Goal: Task Accomplishment & Management: Manage account settings

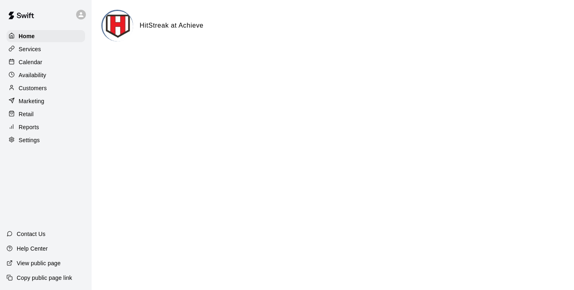
click at [33, 88] on p "Customers" at bounding box center [33, 88] width 28 height 8
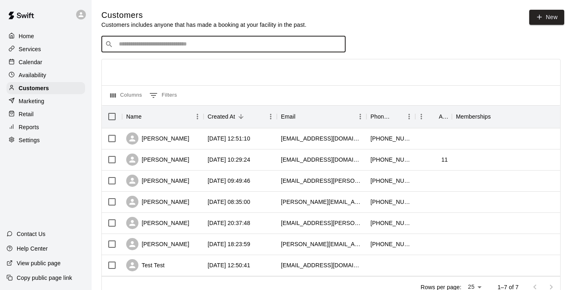
click at [182, 43] on input "Search customers by name or email" at bounding box center [228, 44] width 225 height 8
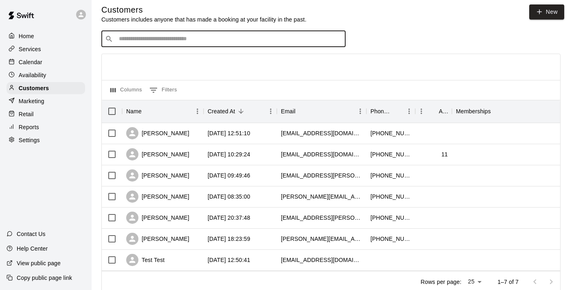
scroll to position [11, 0]
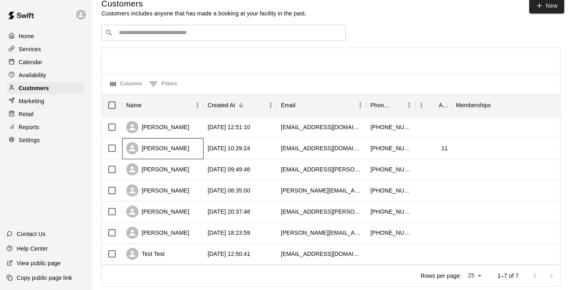
click at [167, 149] on div "[PERSON_NAME]" at bounding box center [157, 148] width 63 height 12
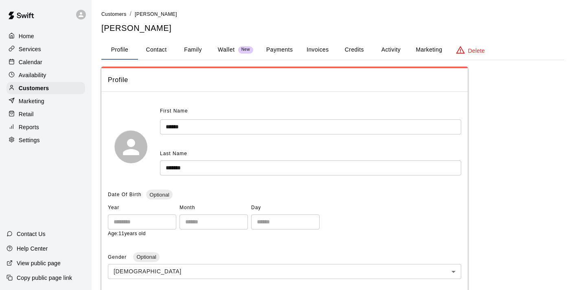
click at [388, 48] on button "Activity" at bounding box center [390, 50] width 37 height 20
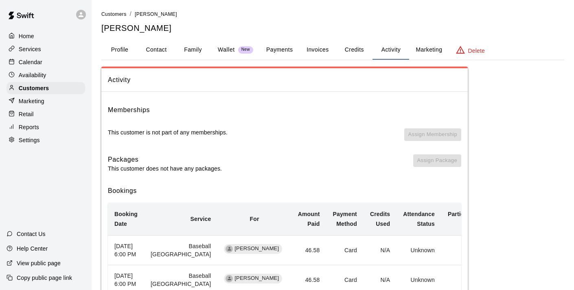
click at [122, 50] on button "Profile" at bounding box center [119, 50] width 37 height 20
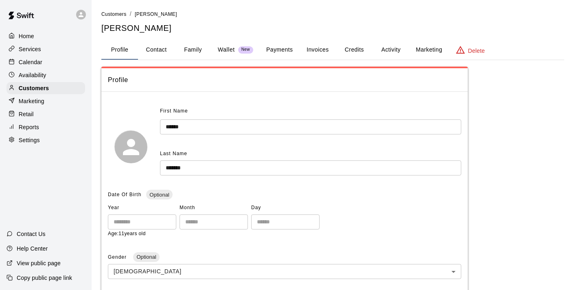
click at [189, 46] on button "Family" at bounding box center [193, 50] width 37 height 20
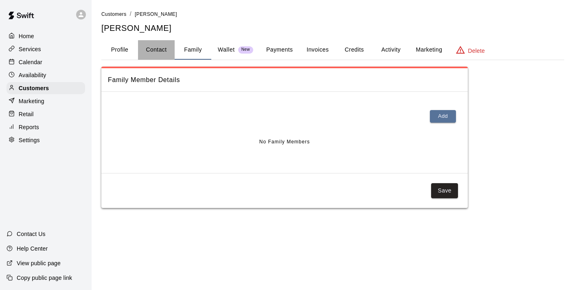
click at [159, 46] on button "Contact" at bounding box center [156, 50] width 37 height 20
select select "**"
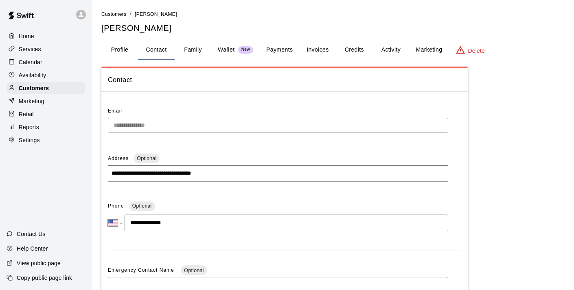
click at [27, 37] on p "Home" at bounding box center [26, 36] width 15 height 8
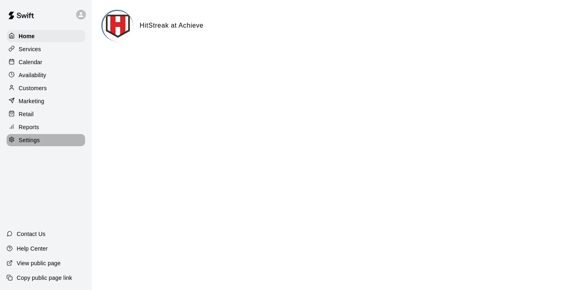
click at [28, 139] on p "Settings" at bounding box center [29, 140] width 21 height 8
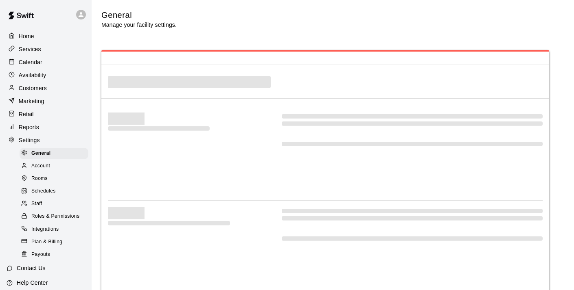
select select "**"
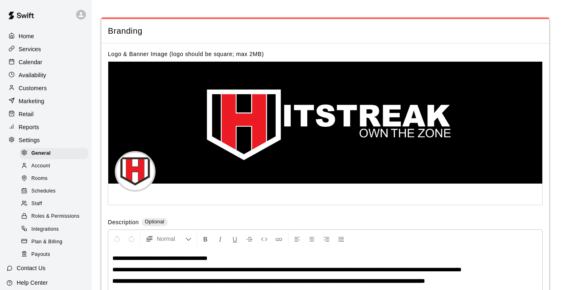
click at [38, 203] on span "Staff" at bounding box center [36, 204] width 11 height 8
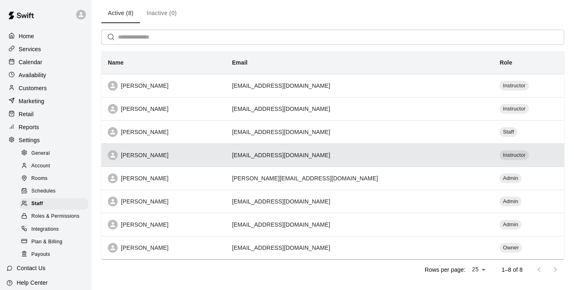
scroll to position [29, 0]
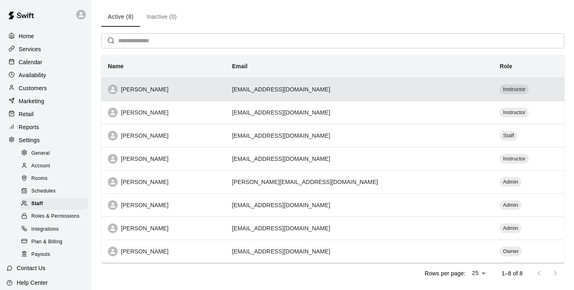
click at [144, 87] on div "[PERSON_NAME]" at bounding box center [163, 90] width 111 height 10
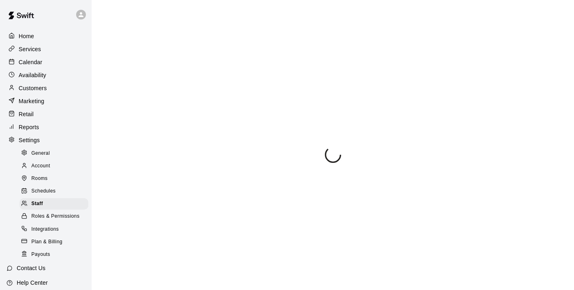
select select "**"
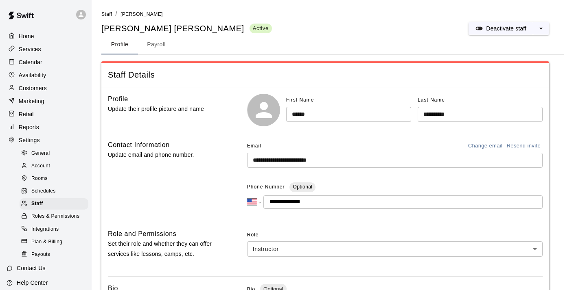
click at [155, 43] on button "Payroll" at bounding box center [156, 45] width 37 height 20
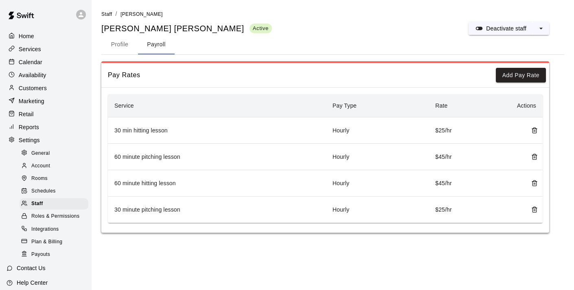
click at [39, 73] on p "Availability" at bounding box center [33, 75] width 28 height 8
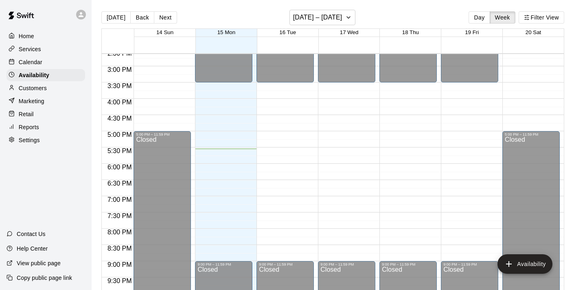
scroll to position [475, 0]
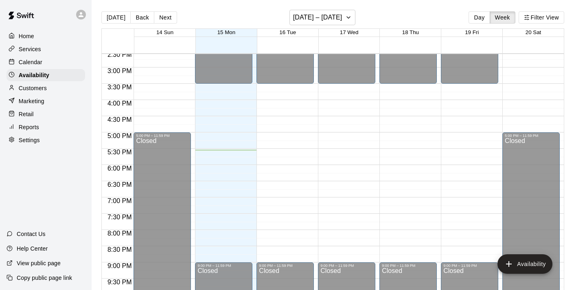
click at [35, 138] on p "Settings" at bounding box center [29, 140] width 21 height 8
select select "**"
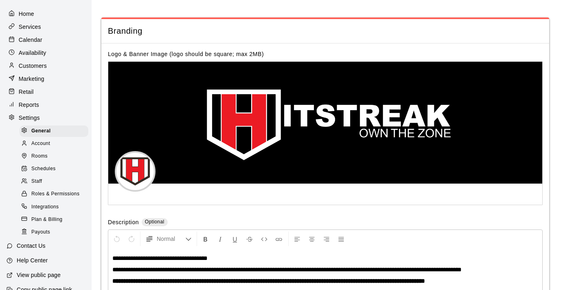
scroll to position [34, 0]
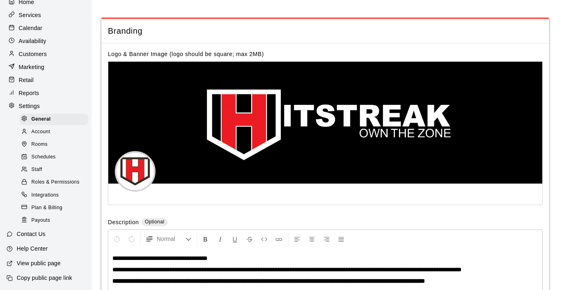
click at [46, 157] on span "Schedules" at bounding box center [43, 157] width 24 height 8
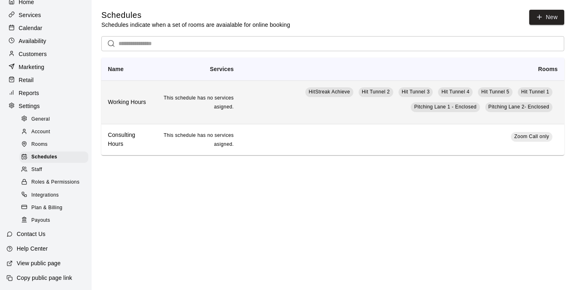
click at [138, 101] on h6 "Working Hours" at bounding box center [128, 102] width 40 height 9
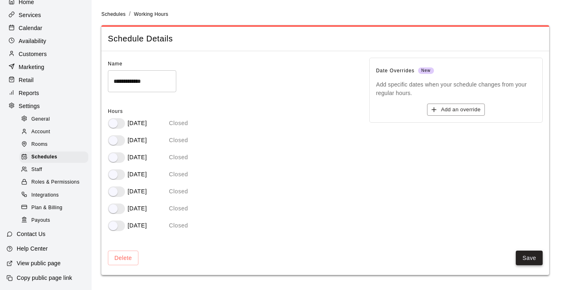
click at [529, 258] on button "Save" at bounding box center [528, 258] width 27 height 15
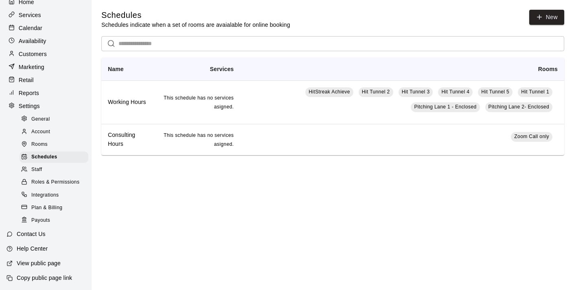
click at [32, 28] on p "Calendar" at bounding box center [31, 28] width 24 height 8
